Goal: Information Seeking & Learning: Learn about a topic

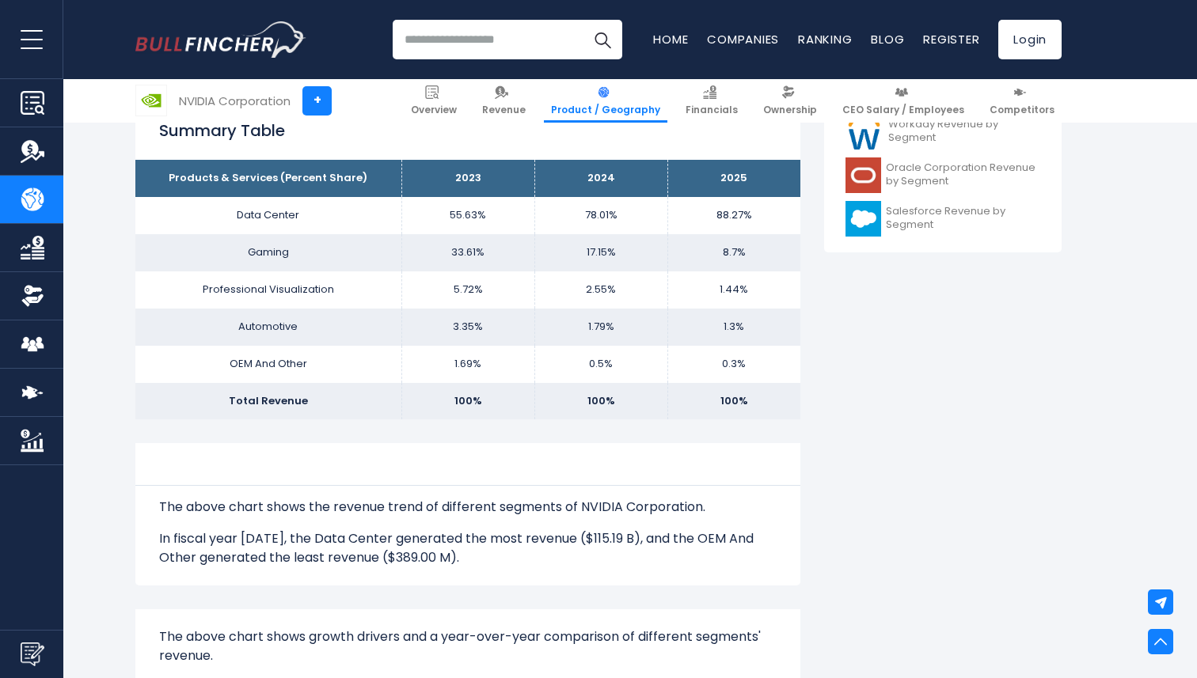
scroll to position [693, 0]
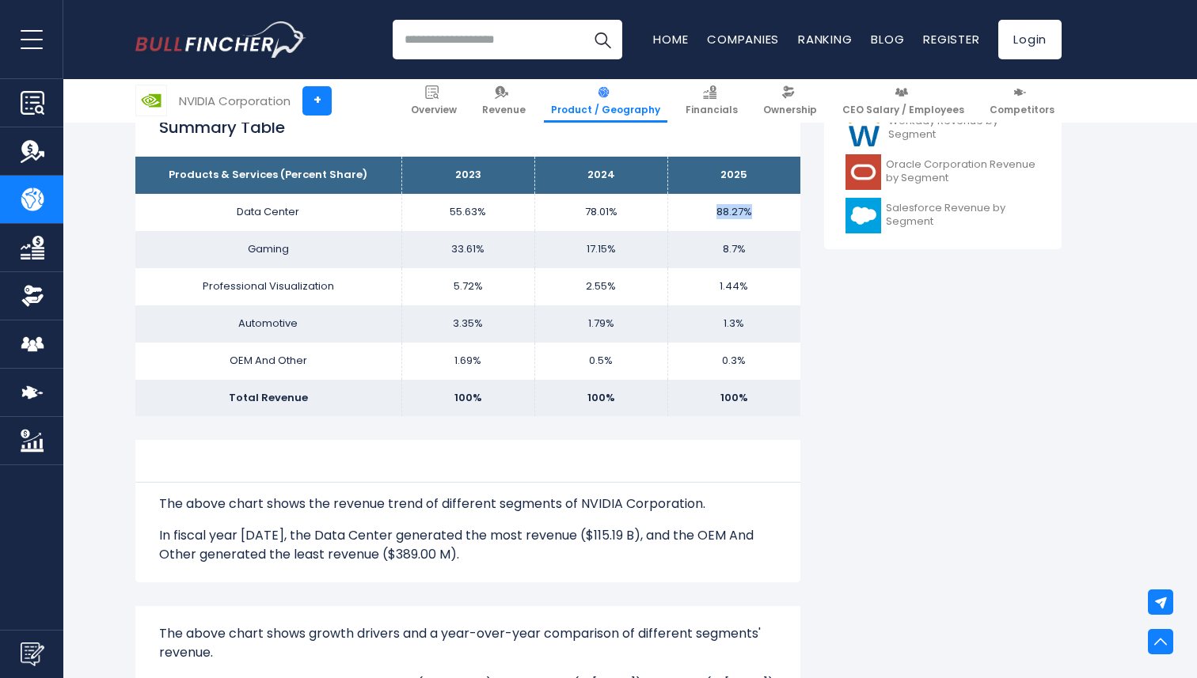
drag, startPoint x: 711, startPoint y: 209, endPoint x: 757, endPoint y: 211, distance: 46.0
click at [757, 211] on td "88.27%" at bounding box center [733, 212] width 133 height 37
drag, startPoint x: 710, startPoint y: 250, endPoint x: 753, endPoint y: 250, distance: 42.7
click at [753, 250] on td "8.7%" at bounding box center [733, 249] width 133 height 37
drag, startPoint x: 711, startPoint y: 290, endPoint x: 751, endPoint y: 291, distance: 40.4
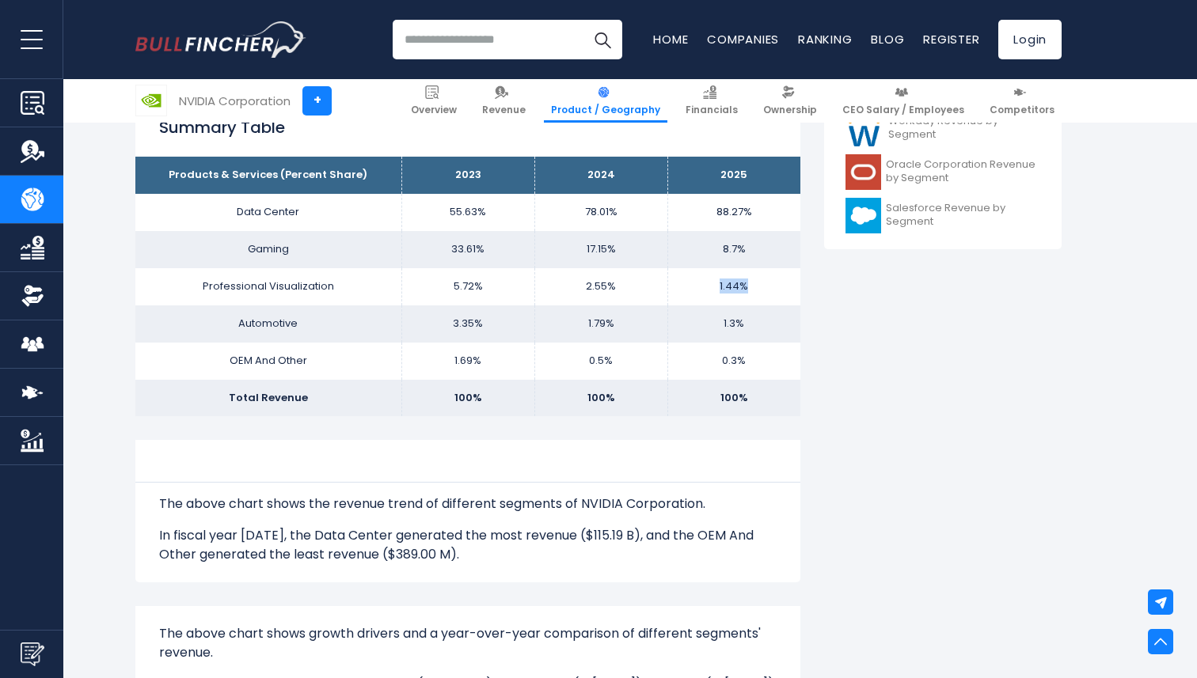
click at [751, 291] on td "1.44%" at bounding box center [733, 286] width 133 height 37
drag, startPoint x: 721, startPoint y: 318, endPoint x: 759, endPoint y: 322, distance: 38.2
click at [758, 322] on td "1.3%" at bounding box center [733, 324] width 133 height 37
drag, startPoint x: 720, startPoint y: 347, endPoint x: 754, endPoint y: 349, distance: 33.3
click at [753, 348] on td "0.3%" at bounding box center [733, 361] width 133 height 37
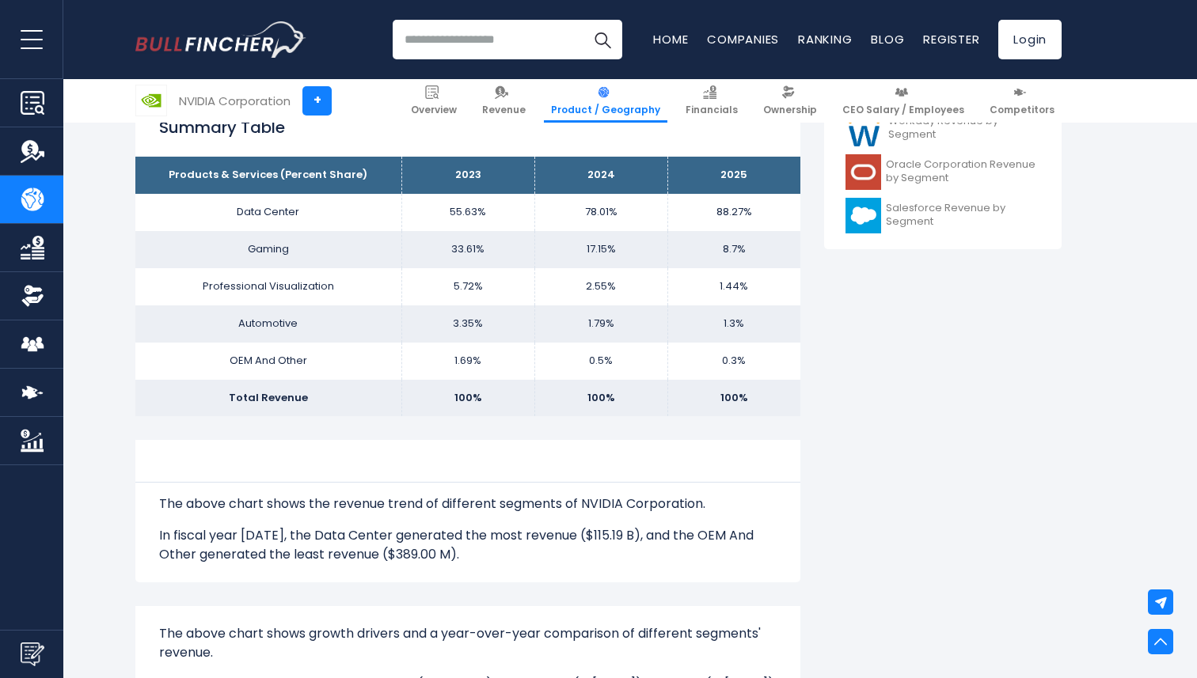
click at [754, 349] on td "0.3%" at bounding box center [733, 361] width 133 height 37
click at [241, 356] on td "OEM And Other" at bounding box center [268, 361] width 266 height 37
copy td "OEM"
click at [705, 351] on td "0.3%" at bounding box center [733, 361] width 133 height 37
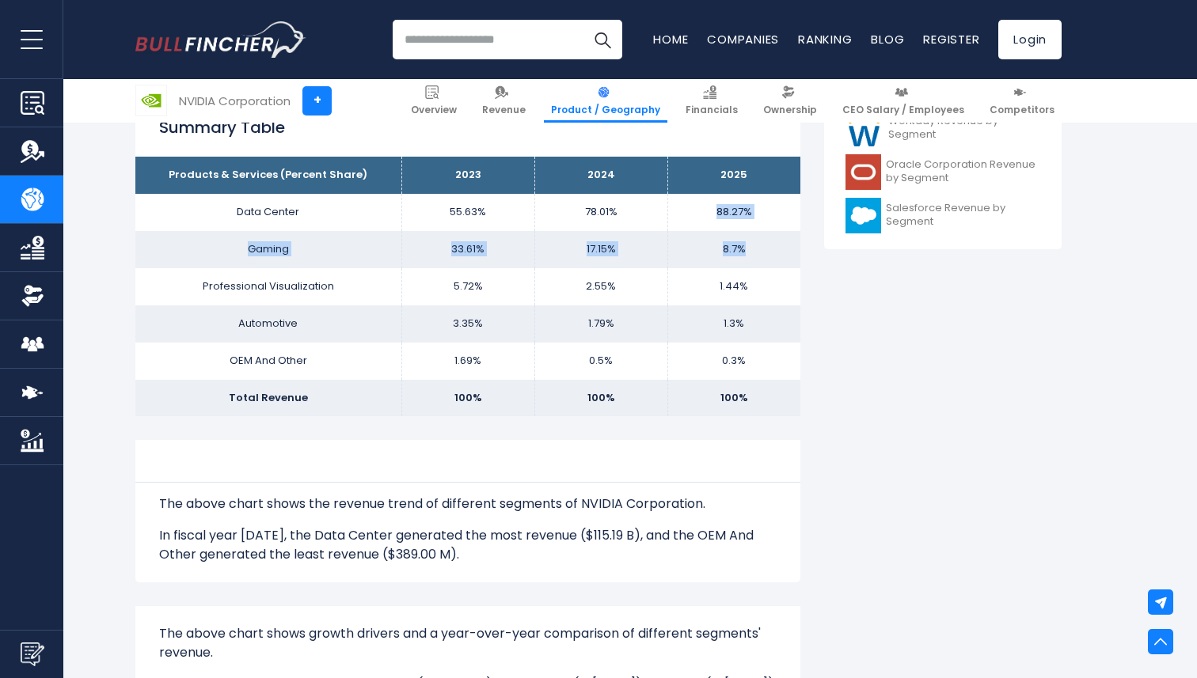
drag, startPoint x: 754, startPoint y: 245, endPoint x: 686, endPoint y: 199, distance: 81.7
click at [686, 199] on tbody "Products & Services (Percent Share) 2023 2024 2025 Data Center 55.63% 78.01% Ga…" at bounding box center [467, 287] width 665 height 260
click at [686, 199] on td "88.27%" at bounding box center [733, 212] width 133 height 37
drag, startPoint x: 713, startPoint y: 206, endPoint x: 756, endPoint y: 245, distance: 58.3
click at [754, 243] on tbody "Products & Services (Percent Share) 2023 2024 2025 Data Center 55.63% 78.01% Ga…" at bounding box center [467, 287] width 665 height 260
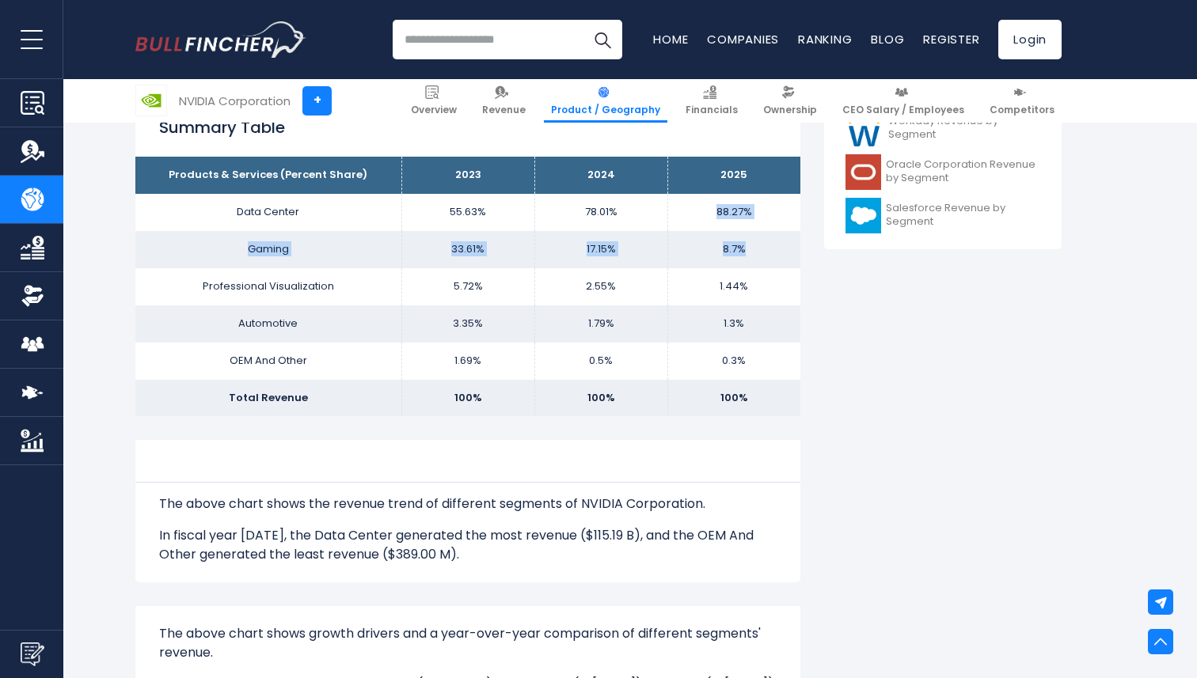
click at [756, 245] on td "8.7%" at bounding box center [733, 249] width 133 height 37
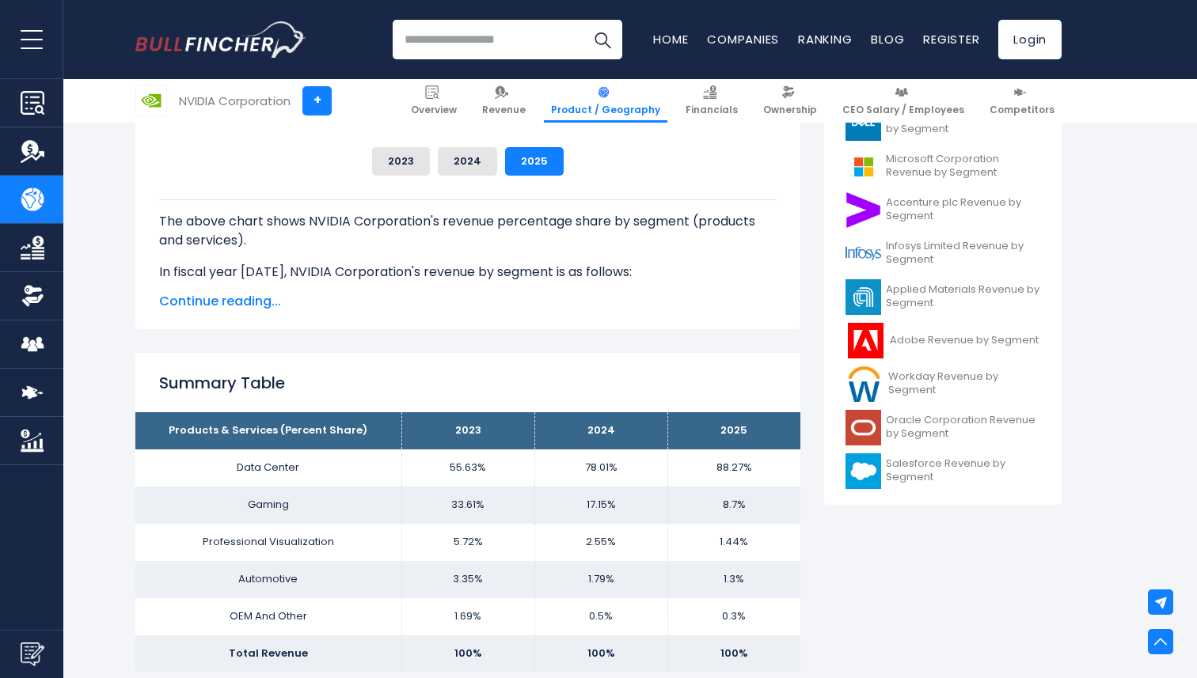
scroll to position [450, 0]
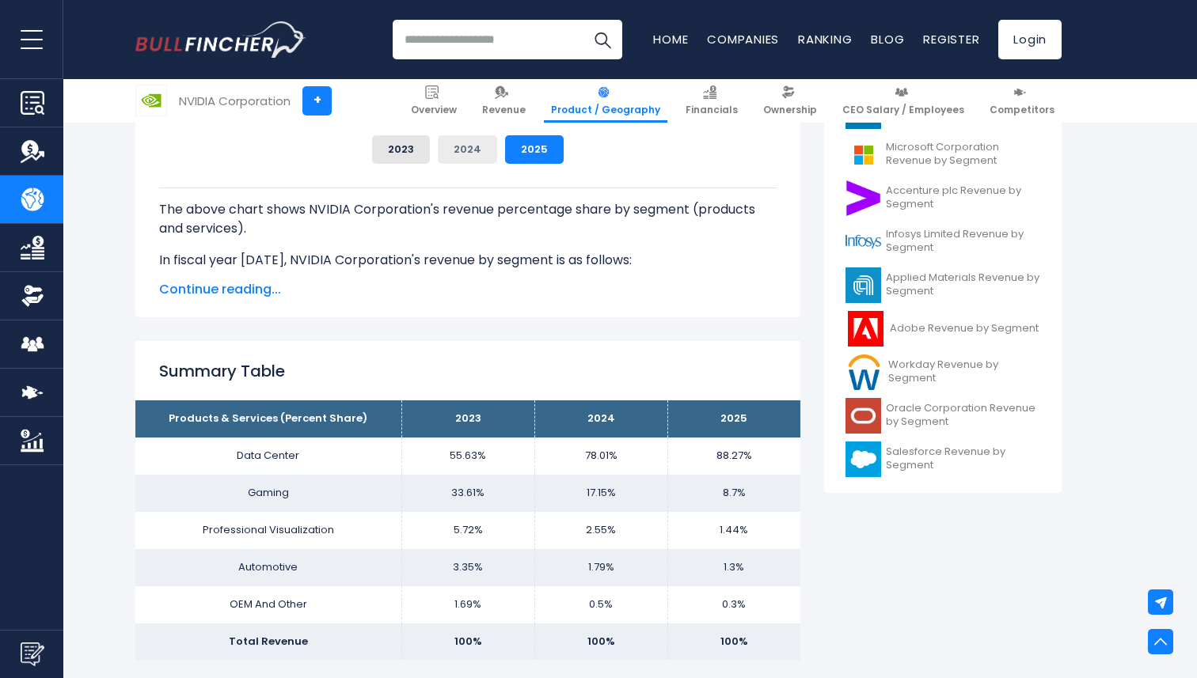
click at [454, 155] on button "2024" at bounding box center [467, 149] width 59 height 28
click at [411, 154] on button "2023" at bounding box center [401, 149] width 58 height 28
click at [457, 150] on button "2024" at bounding box center [467, 149] width 59 height 28
click at [509, 150] on button "2025" at bounding box center [534, 149] width 59 height 28
click at [415, 149] on button "2023" at bounding box center [401, 149] width 58 height 28
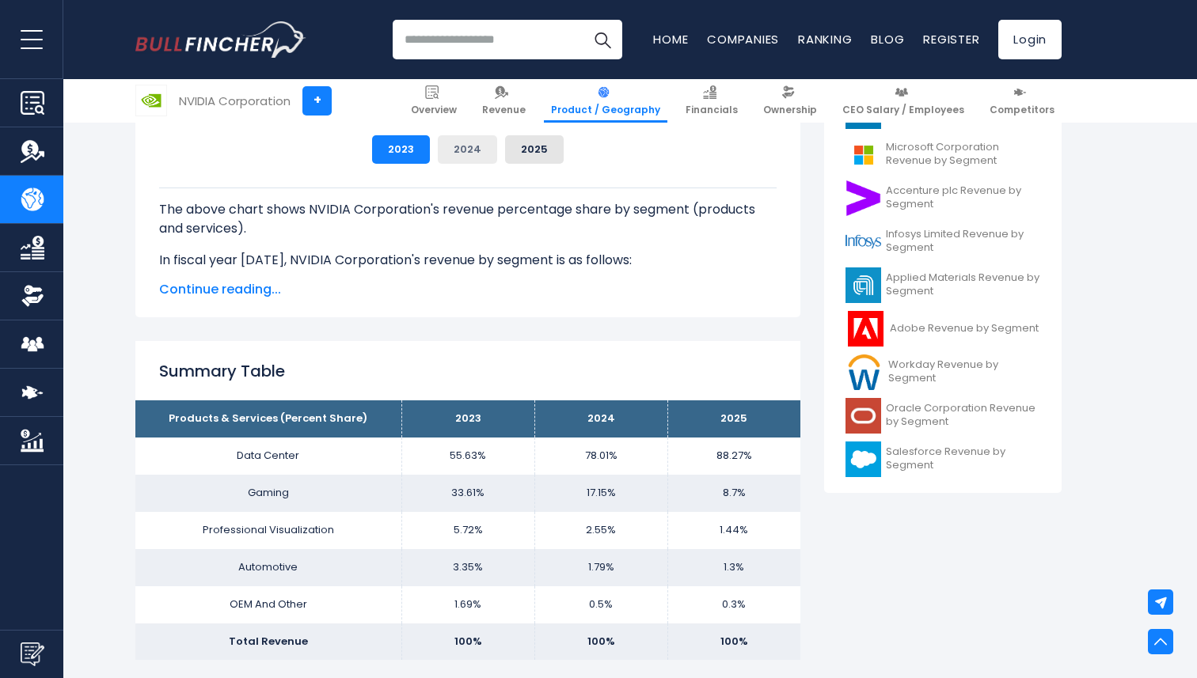
click at [477, 151] on button "2024" at bounding box center [467, 149] width 59 height 28
click at [533, 151] on button "2025" at bounding box center [534, 149] width 59 height 28
click at [228, 294] on span "Continue reading..." at bounding box center [467, 289] width 617 height 19
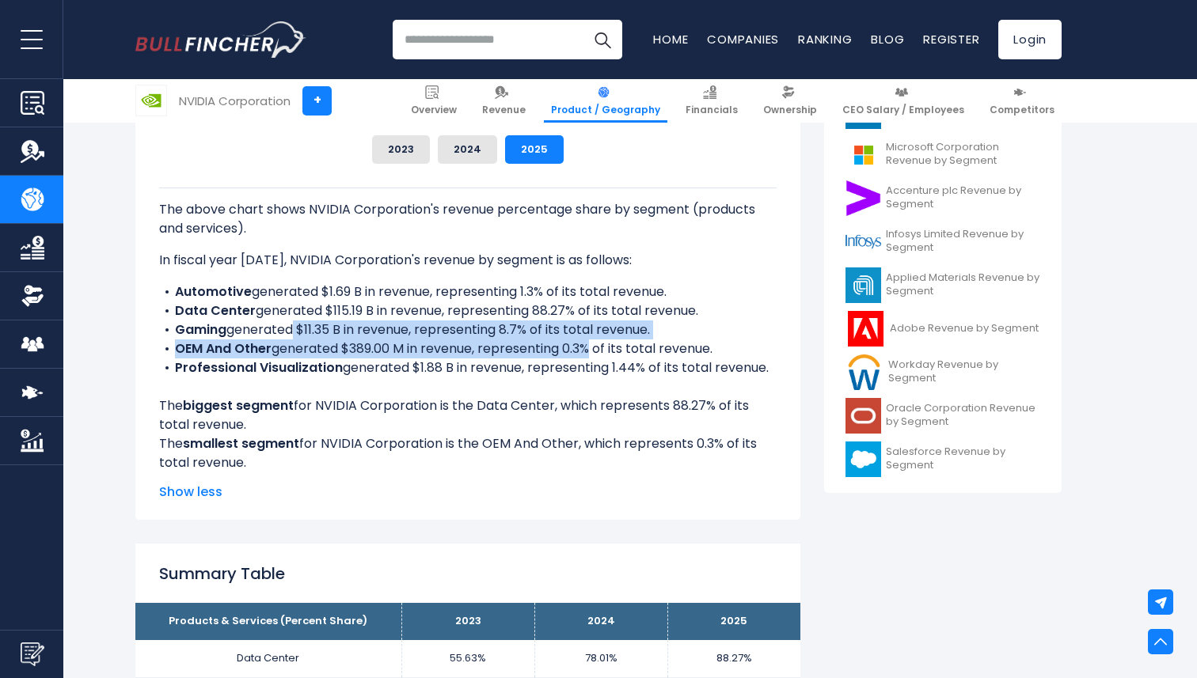
drag, startPoint x: 287, startPoint y: 333, endPoint x: 591, endPoint y: 342, distance: 304.1
click at [591, 342] on ul "Automotive generated $1.69 B in revenue, representing 1.3% of its total revenue…" at bounding box center [467, 330] width 617 height 95
click at [591, 342] on li "OEM And Other generated $389.00 M in revenue, representing 0.3% of its total re…" at bounding box center [467, 349] width 617 height 19
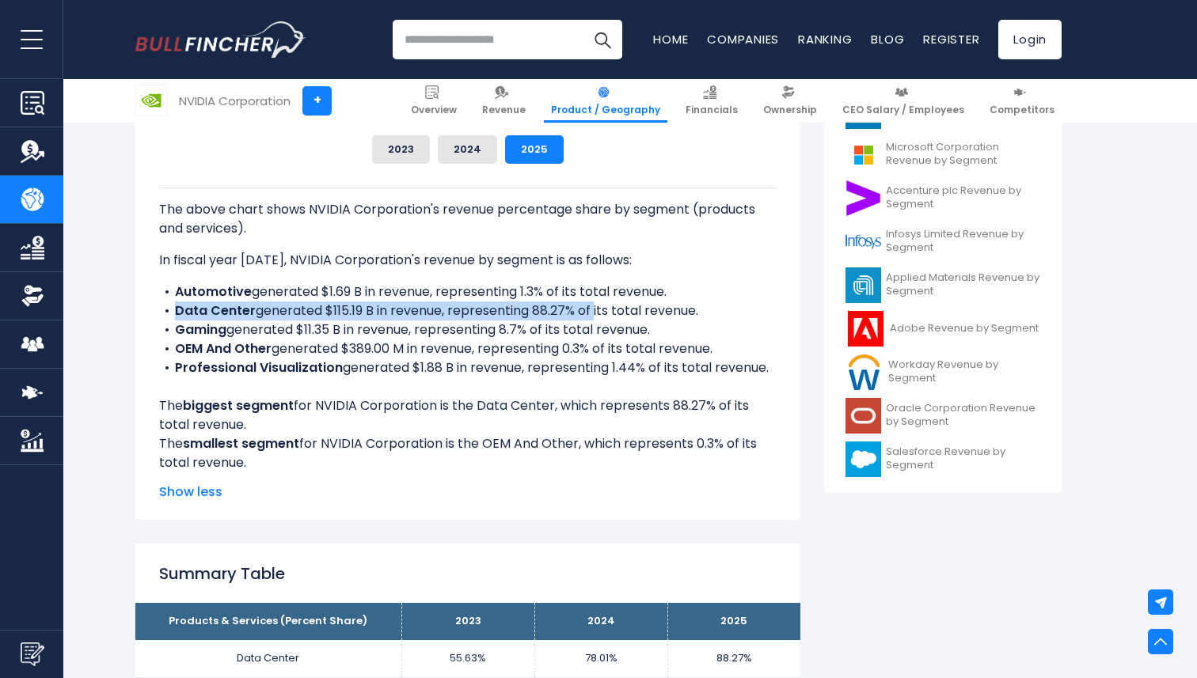
drag, startPoint x: 175, startPoint y: 314, endPoint x: 602, endPoint y: 309, distance: 426.7
click at [600, 308] on li "Data Center generated $115.19 B in revenue, representing 88.27% of its total re…" at bounding box center [467, 311] width 617 height 19
click at [602, 309] on li "Data Center generated $115.19 B in revenue, representing 88.27% of its total re…" at bounding box center [467, 311] width 617 height 19
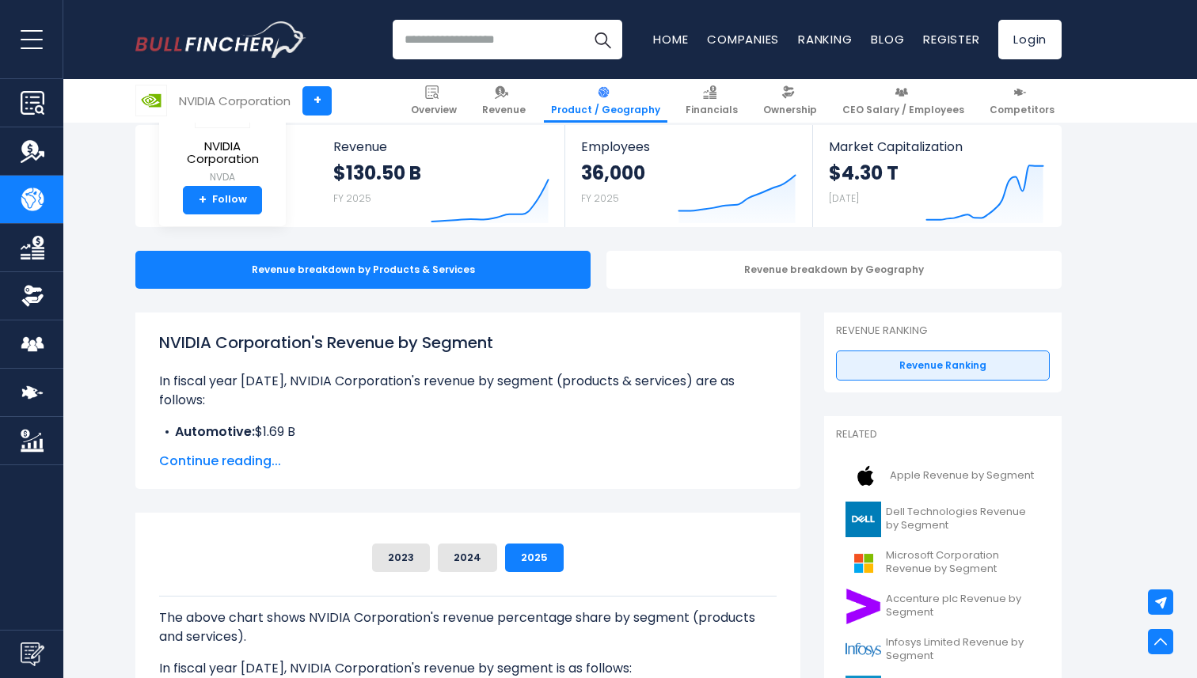
scroll to position [0, 0]
